Goal: Transaction & Acquisition: Purchase product/service

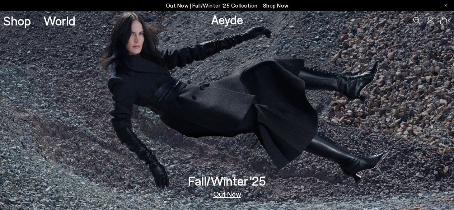
click at [233, 196] on link "Out Now" at bounding box center [227, 193] width 28 height 7
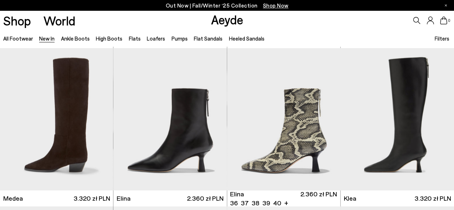
scroll to position [532, 0]
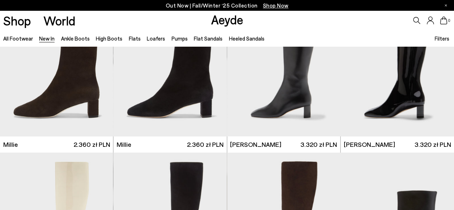
scroll to position [1465, 0]
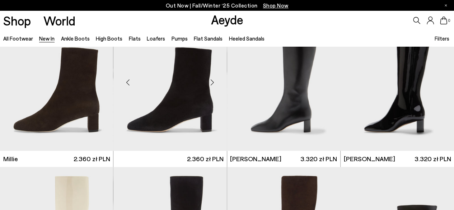
click at [202, 87] on div at bounding box center [213, 82] width 22 height 22
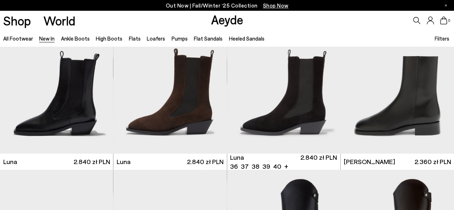
scroll to position [2572, 0]
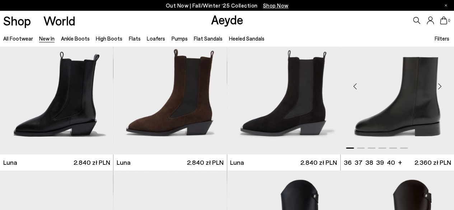
click at [427, 110] on img "1 / 6" at bounding box center [398, 83] width 114 height 143
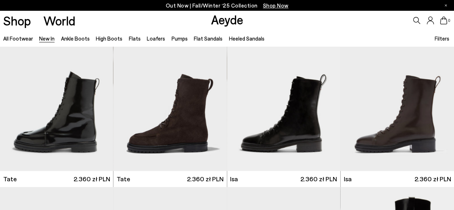
scroll to position [3041, 0]
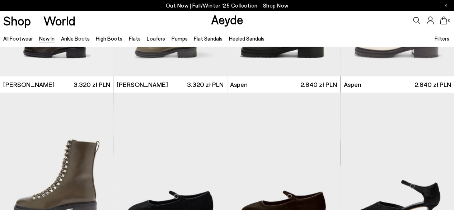
scroll to position [3534, 0]
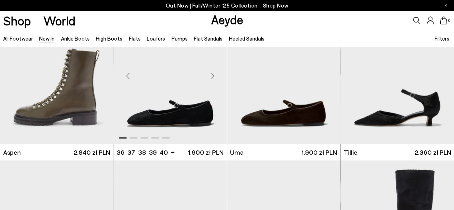
click at [194, 110] on img "1 / 5" at bounding box center [171, 73] width 114 height 143
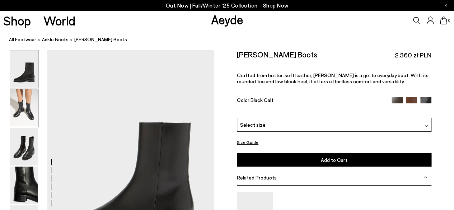
click at [17, 105] on img at bounding box center [24, 108] width 28 height 38
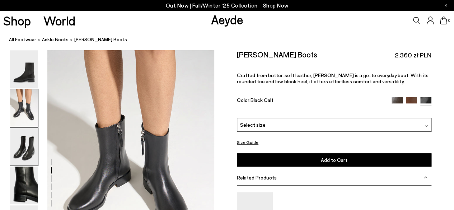
click at [22, 140] on img at bounding box center [24, 147] width 28 height 38
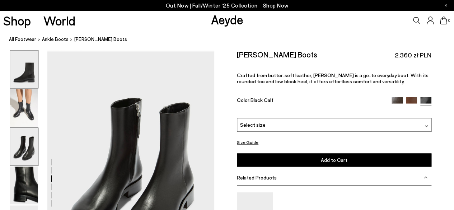
scroll to position [448, 0]
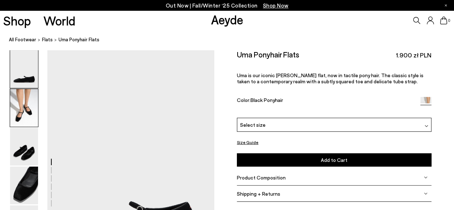
click at [20, 119] on img at bounding box center [24, 108] width 28 height 38
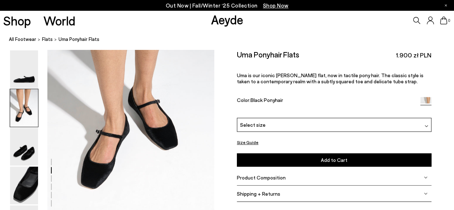
scroll to position [282, 0]
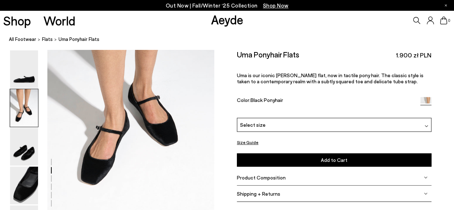
click at [346, 121] on div "Select size" at bounding box center [334, 125] width 195 height 14
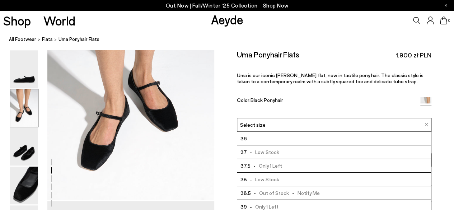
scroll to position [310, 0]
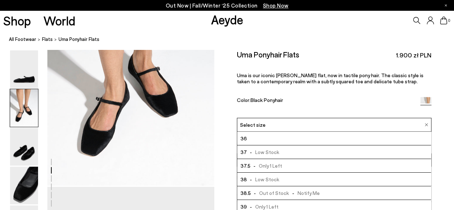
click at [286, 204] on li "39 - Only 1 Left" at bounding box center [334, 207] width 194 height 14
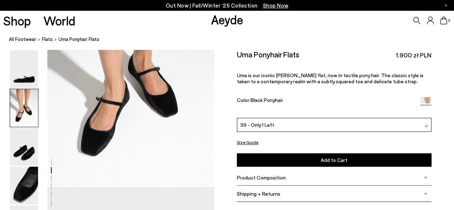
click at [253, 143] on button "Size Guide" at bounding box center [248, 142] width 22 height 9
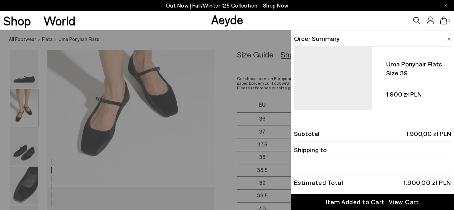
click at [448, 41] on img at bounding box center [450, 39] width 4 height 3
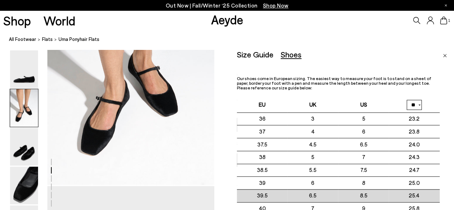
scroll to position [325, 0]
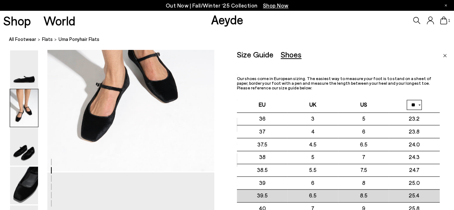
click at [374, 192] on td "8.5" at bounding box center [363, 195] width 51 height 13
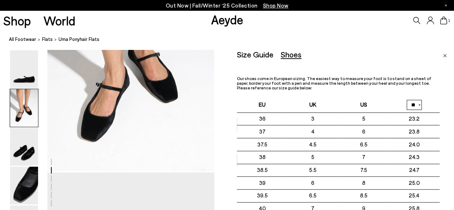
click at [445, 55] on img "Close" at bounding box center [445, 56] width 4 height 4
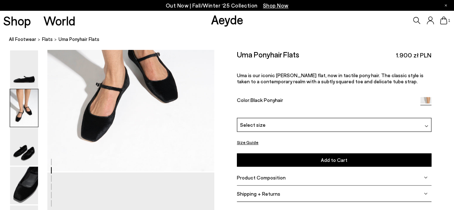
click at [263, 125] on div "Select size" at bounding box center [334, 125] width 195 height 14
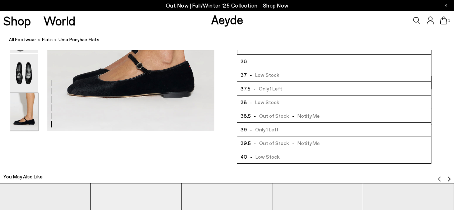
scroll to position [1259, 0]
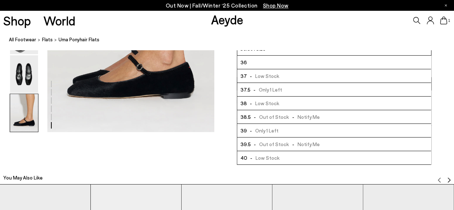
click at [305, 142] on span "- Out of Stock - Notify Me" at bounding box center [285, 143] width 69 height 9
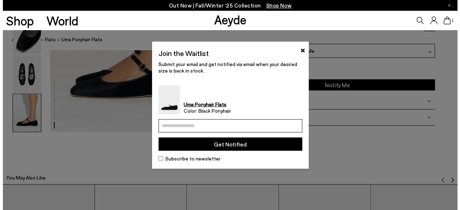
scroll to position [1276, 0]
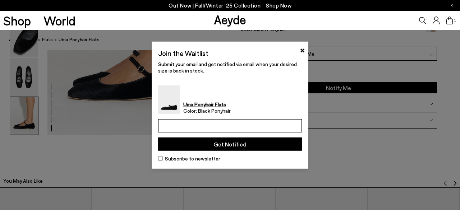
click at [223, 119] on input "email" at bounding box center [230, 125] width 144 height 13
type input "**********"
click at [219, 147] on button "Get Notified" at bounding box center [230, 144] width 144 height 13
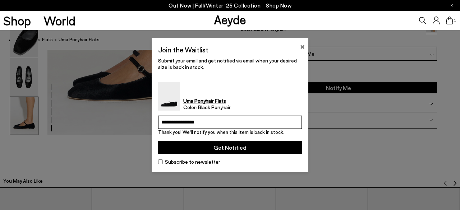
click at [301, 45] on button "×" at bounding box center [302, 46] width 5 height 9
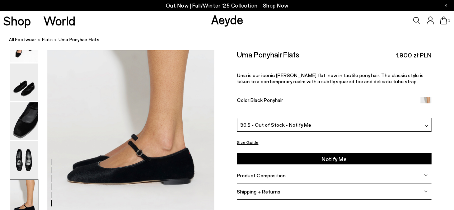
scroll to position [1168, 0]
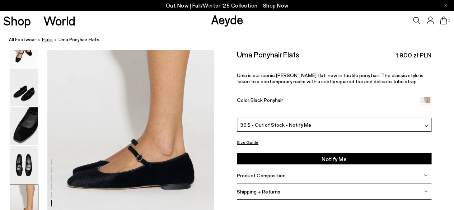
click at [44, 40] on span "flats" at bounding box center [47, 40] width 11 height 6
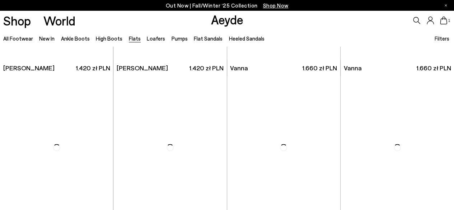
scroll to position [345, 0]
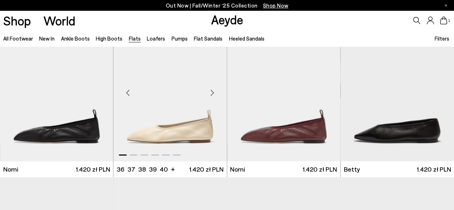
click at [167, 128] on img "1 / 6" at bounding box center [171, 90] width 114 height 143
click at [54, 122] on img "1 / 6" at bounding box center [57, 90] width 114 height 143
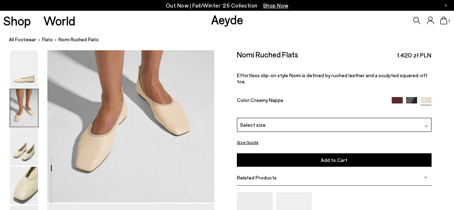
scroll to position [244, 0]
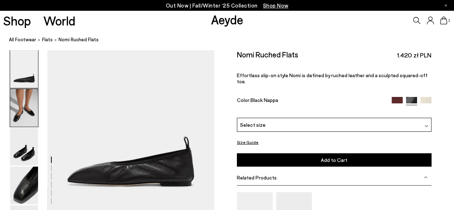
click at [30, 124] on img at bounding box center [24, 108] width 28 height 38
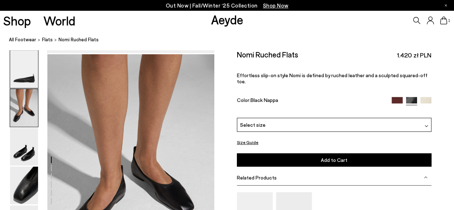
scroll to position [162, 0]
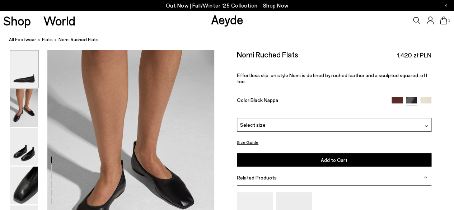
click at [283, 120] on div "Select size" at bounding box center [334, 125] width 195 height 14
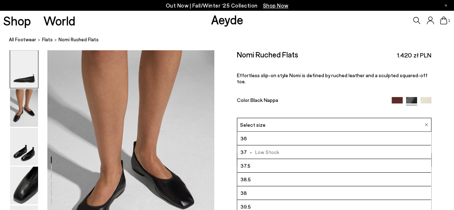
click at [270, 200] on li "39.5" at bounding box center [334, 207] width 194 height 14
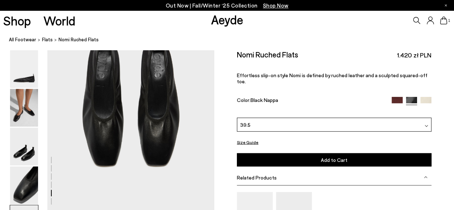
scroll to position [892, 0]
click at [45, 41] on span "flats" at bounding box center [47, 40] width 11 height 6
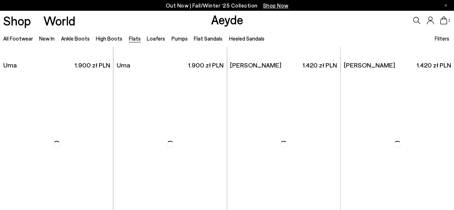
scroll to position [216, 0]
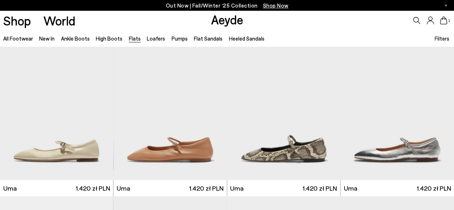
scroll to position [647, 0]
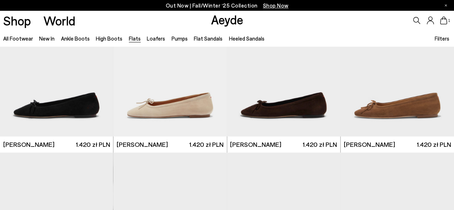
scroll to position [1494, 0]
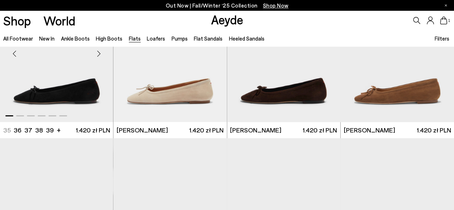
click at [101, 54] on div "Next slide" at bounding box center [99, 54] width 22 height 22
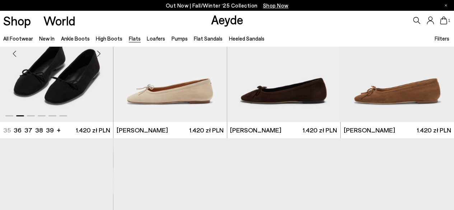
click at [101, 54] on div "Next slide" at bounding box center [99, 54] width 22 height 22
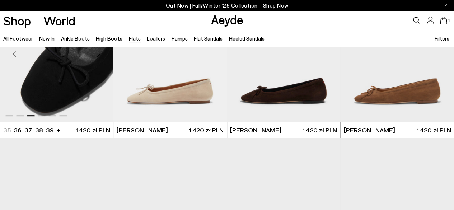
click at [84, 70] on img "3 / 6" at bounding box center [57, 51] width 114 height 143
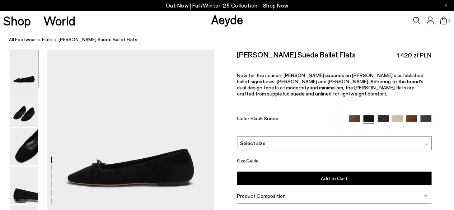
click at [274, 136] on div "Select size" at bounding box center [334, 143] width 195 height 14
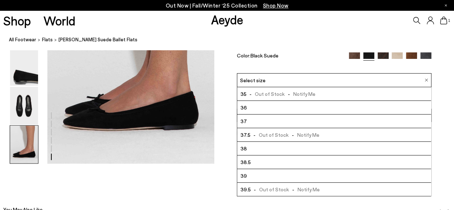
scroll to position [1178, 0]
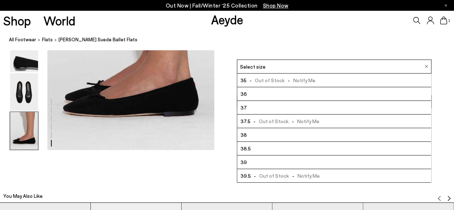
click at [290, 178] on span "- Out of Stock - Notify Me" at bounding box center [285, 175] width 69 height 9
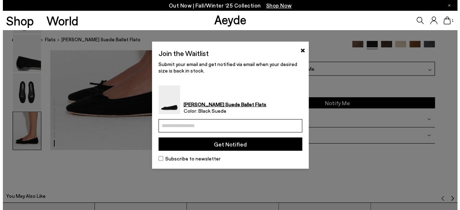
scroll to position [1192, 0]
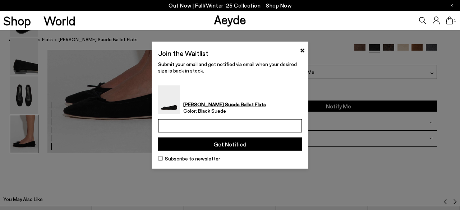
click at [246, 125] on input "email" at bounding box center [230, 125] width 144 height 13
type input "**********"
click at [246, 147] on button "Get Notified" at bounding box center [230, 144] width 144 height 13
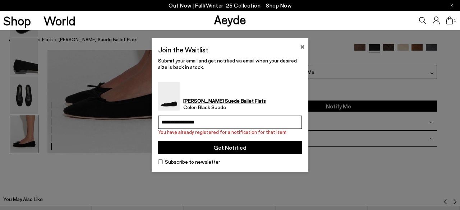
click at [303, 44] on button "×" at bounding box center [302, 46] width 5 height 9
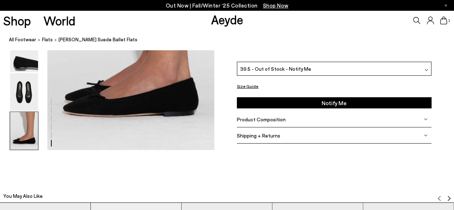
scroll to position [1362, 0]
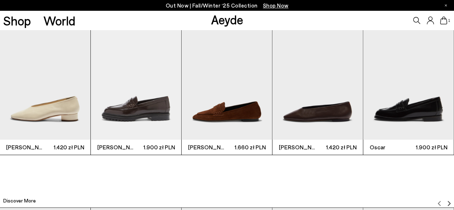
click at [161, 104] on img "2 / 12" at bounding box center [136, 79] width 91 height 121
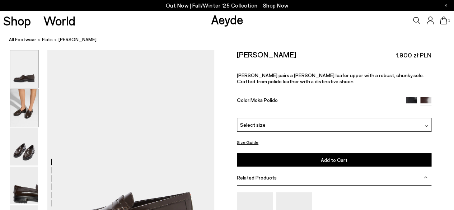
click at [28, 112] on img at bounding box center [24, 108] width 28 height 38
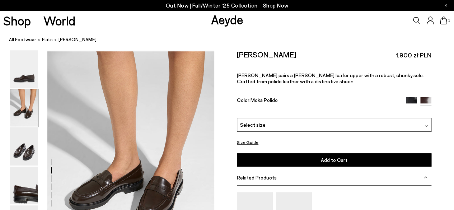
scroll to position [224, 0]
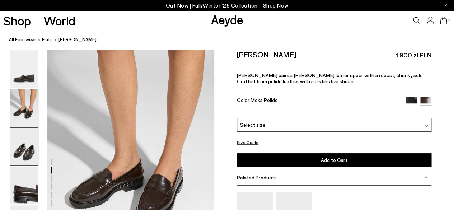
click at [23, 145] on img at bounding box center [24, 147] width 28 height 38
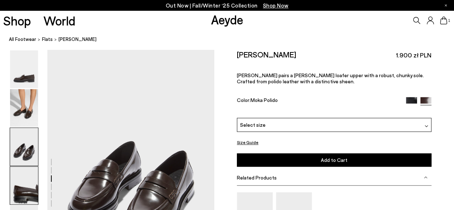
click at [20, 172] on img at bounding box center [24, 186] width 28 height 38
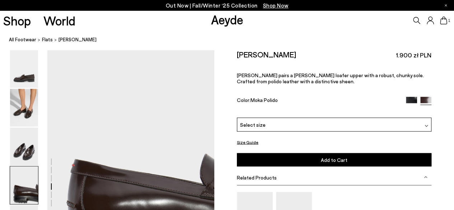
scroll to position [671, 0]
